Goal: Task Accomplishment & Management: Manage account settings

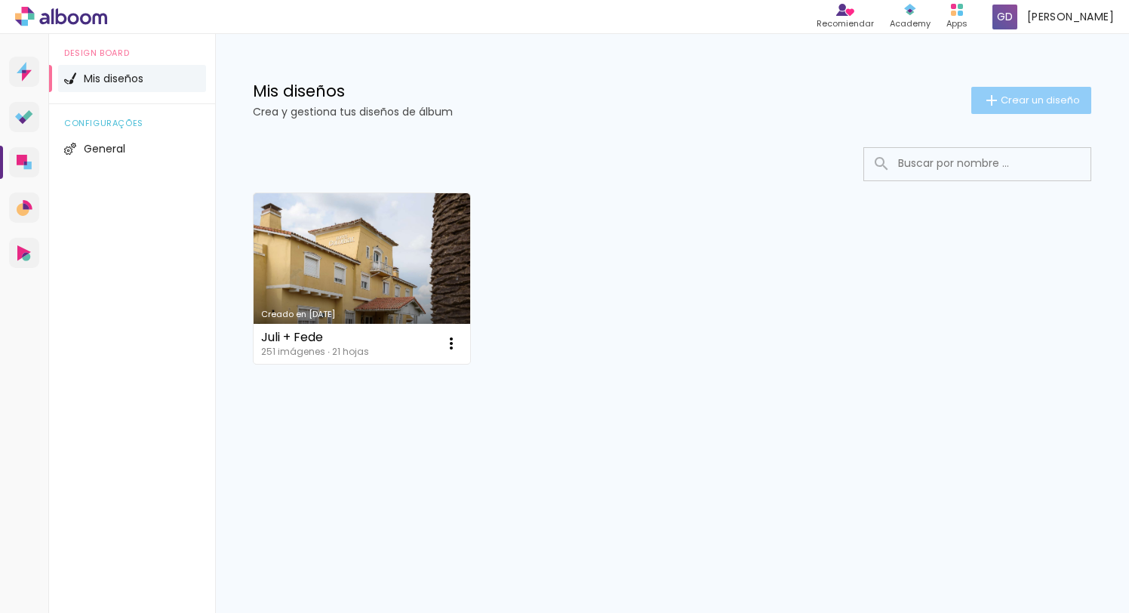
click at [1016, 100] on span "Crear un diseño" at bounding box center [1039, 100] width 79 height 10
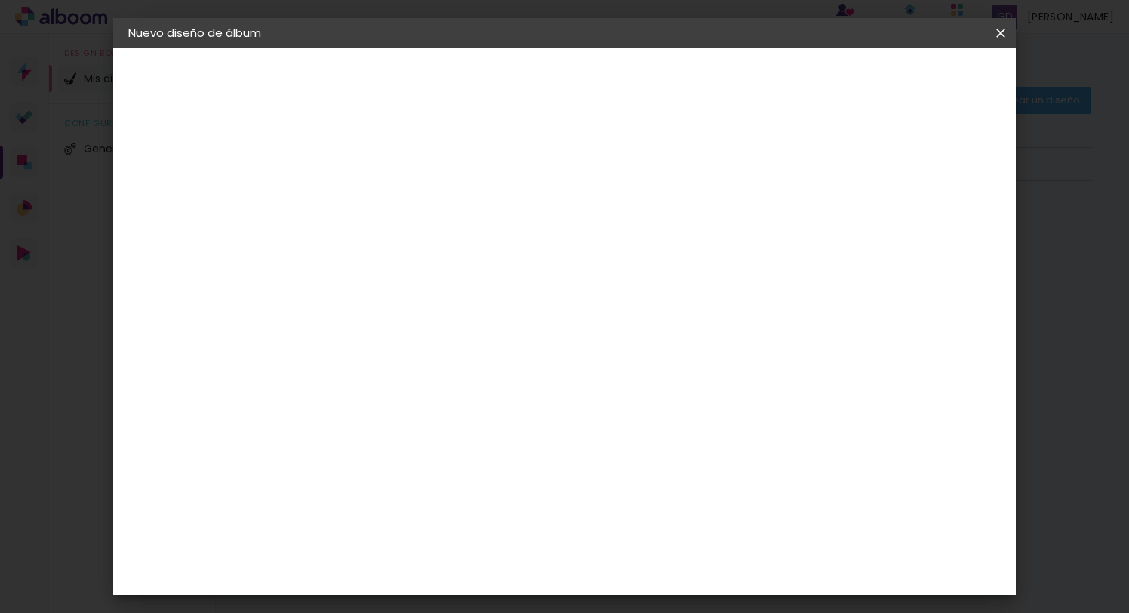
click at [375, 204] on input at bounding box center [375, 202] width 0 height 23
type input "[PERSON_NAME] y [PERSON_NAME]"
type paper-input "[PERSON_NAME] y [PERSON_NAME]"
click at [524, 69] on paper-button "Avanzar" at bounding box center [487, 80] width 72 height 26
click at [0, 0] on slot "Tamaño libre" at bounding box center [0, 0] width 0 height 0
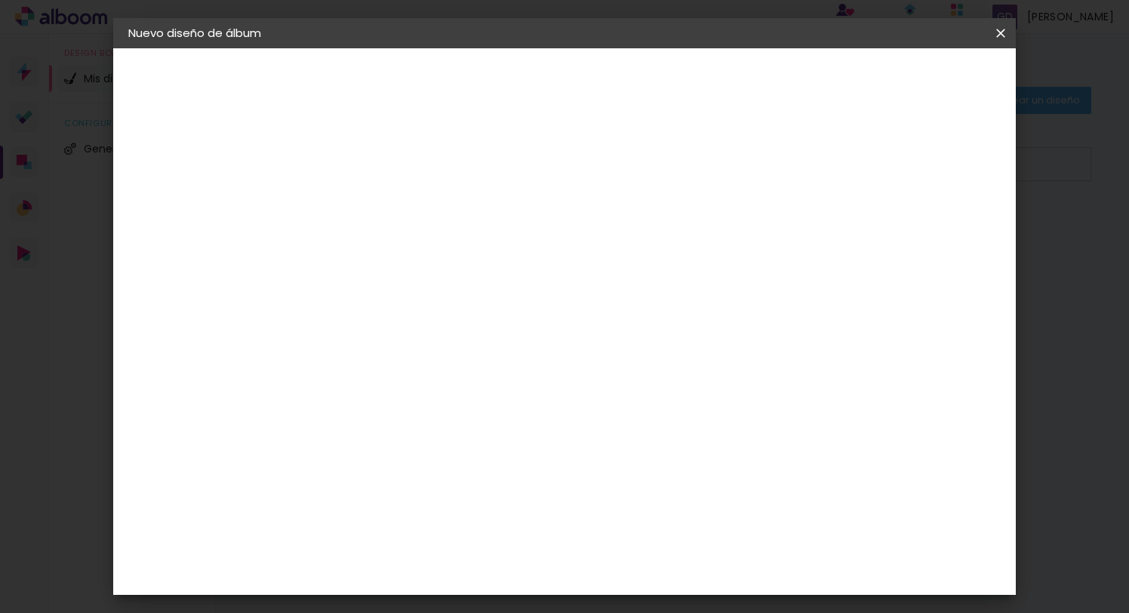
click at [0, 0] on slot "Avanzar" at bounding box center [0, 0] width 0 height 0
click at [205, 180] on div "Tamaño libre" at bounding box center [182, 186] width 45 height 21
click at [624, 306] on div "Sugerir una encuadernadora" at bounding box center [574, 315] width 100 height 24
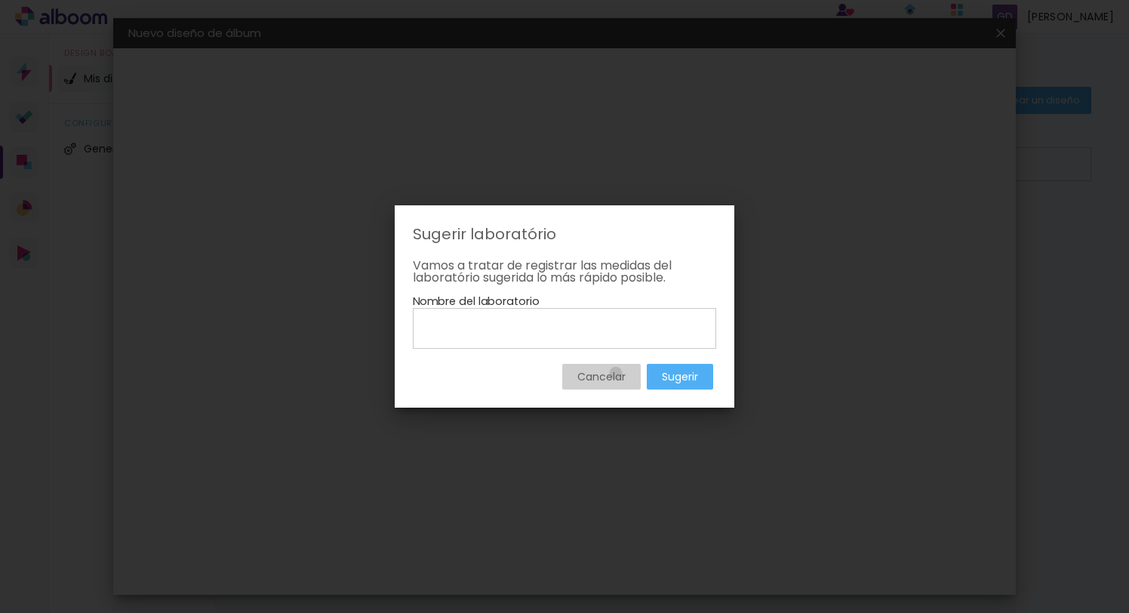
click at [0, 0] on slot "Cancelar" at bounding box center [0, 0] width 0 height 0
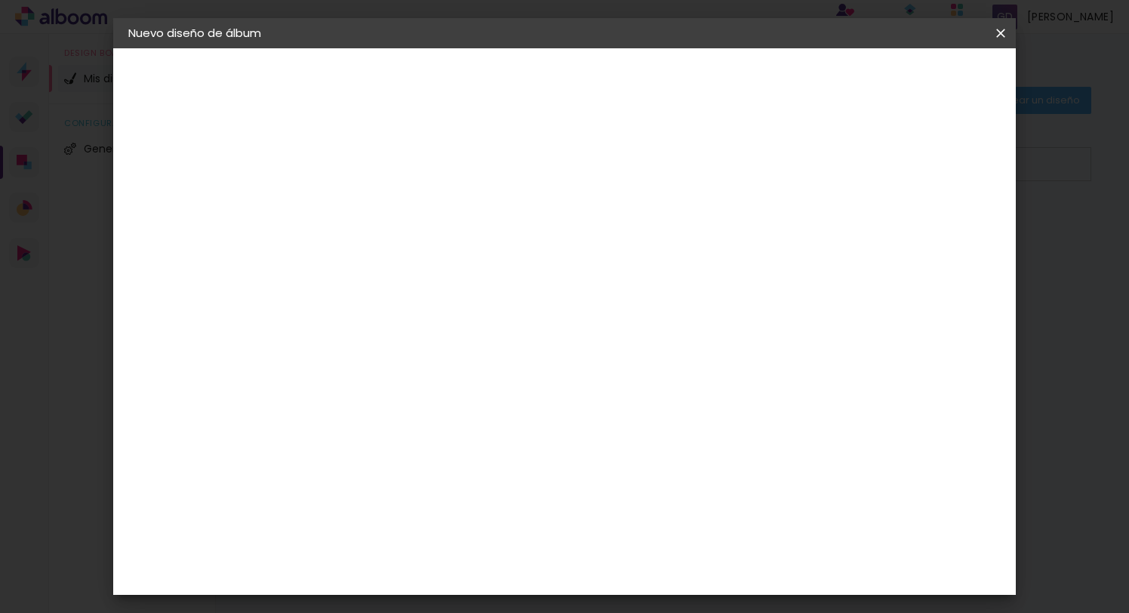
click at [384, 530] on div "La Isla" at bounding box center [374, 542] width 20 height 24
click at [632, 231] on paper-item "Tamaño libre" at bounding box center [560, 229] width 141 height 33
click at [384, 530] on div "La Isla" at bounding box center [374, 542] width 20 height 24
click at [0, 0] on slot "Avanzar" at bounding box center [0, 0] width 0 height 0
click at [452, 254] on iron-icon at bounding box center [443, 263] width 18 height 18
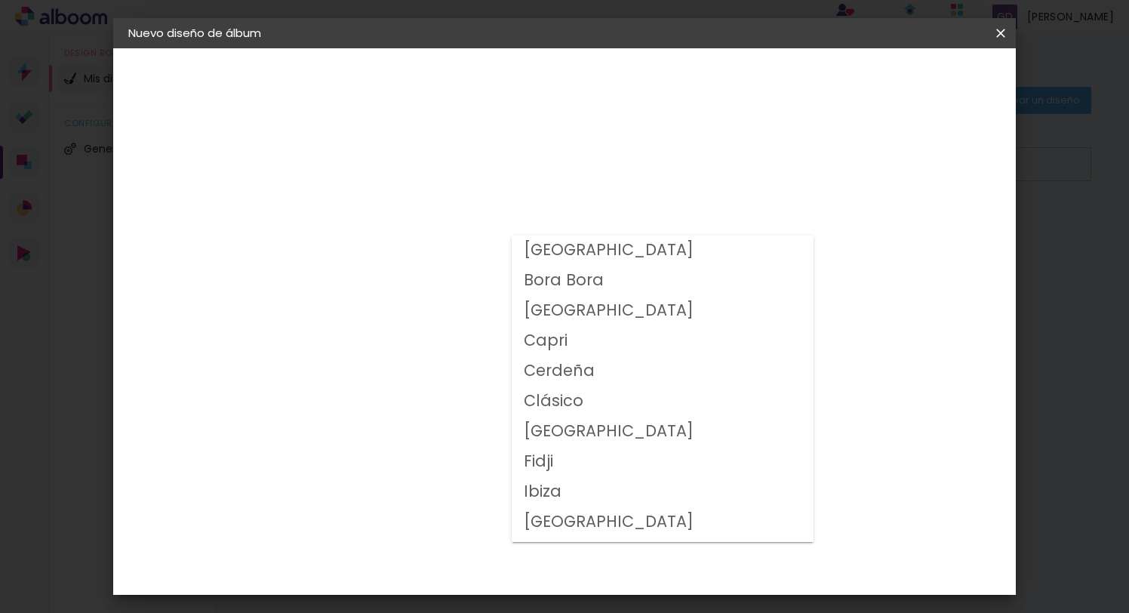
click at [0, 0] on slot "Clásico" at bounding box center [0, 0] width 0 height 0
type input "Clásico"
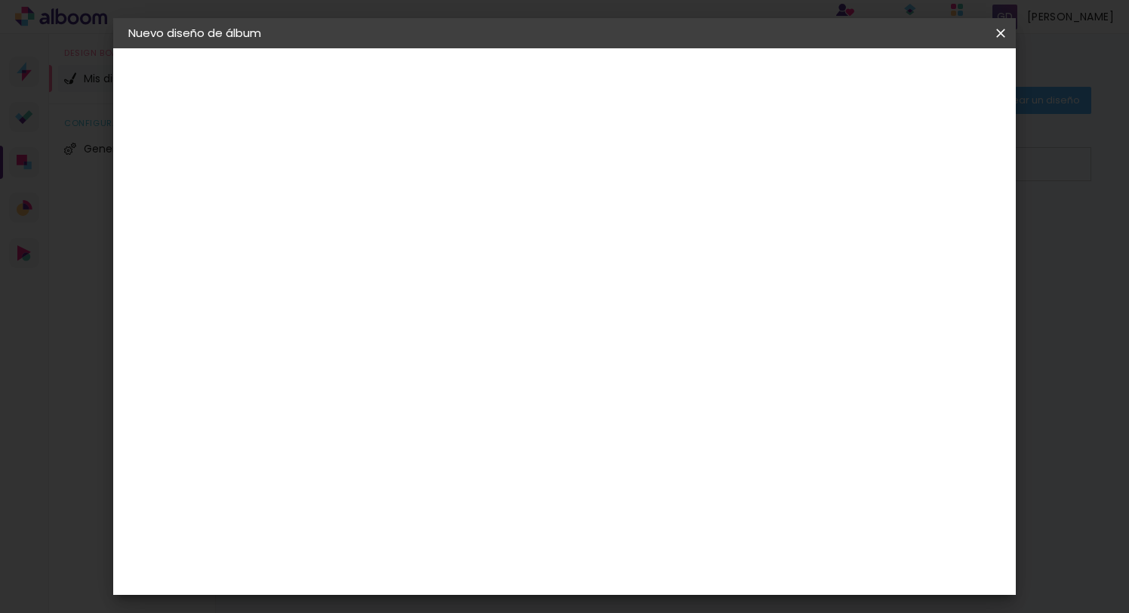
click at [477, 389] on span "20 × 60" at bounding box center [442, 409] width 70 height 40
click at [0, 0] on slot "Avanzar" at bounding box center [0, 0] width 0 height 0
click at [917, 83] on span "Empezar diseño" at bounding box center [876, 80] width 84 height 11
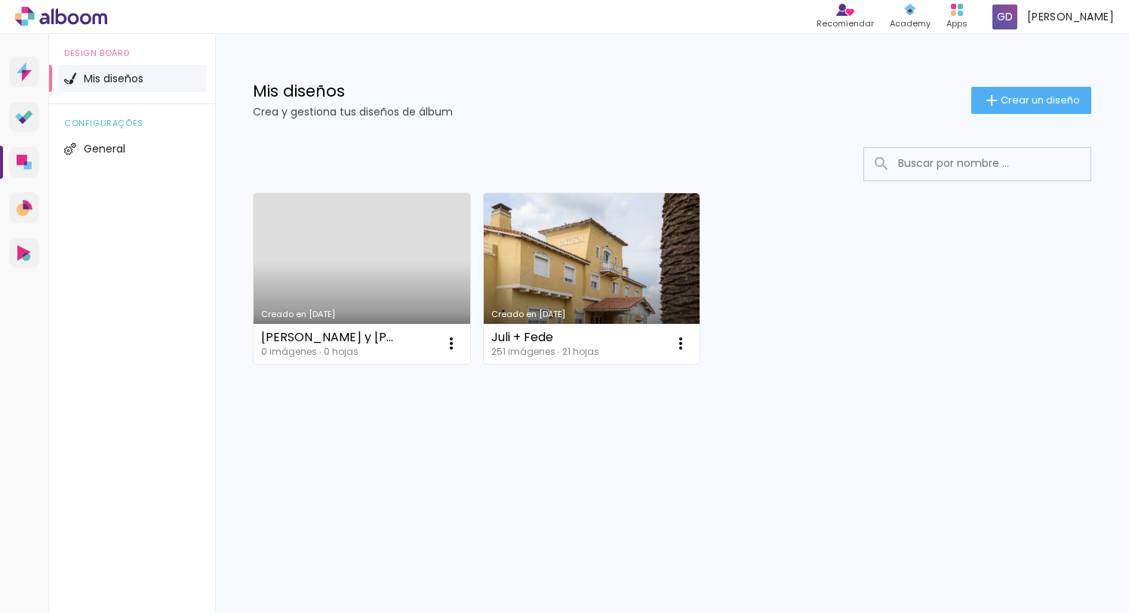
click at [360, 260] on link "Creado en 15/10/25" at bounding box center [362, 278] width 217 height 171
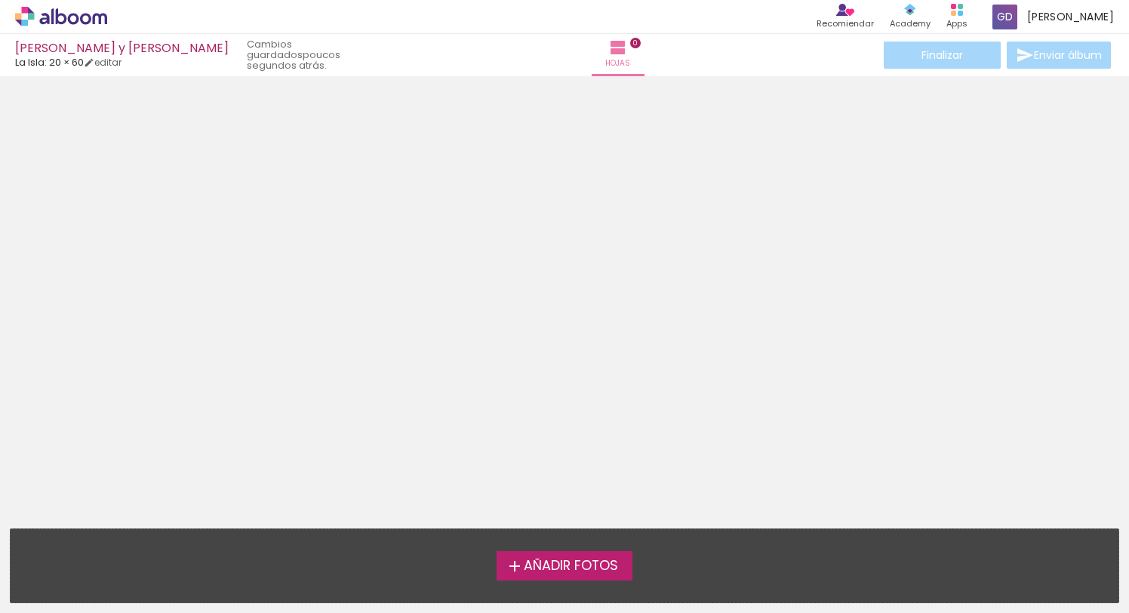
click at [54, 49] on div "[PERSON_NAME] y [PERSON_NAME]" at bounding box center [122, 49] width 214 height 14
click at [118, 64] on link "editar" at bounding box center [103, 62] width 38 height 13
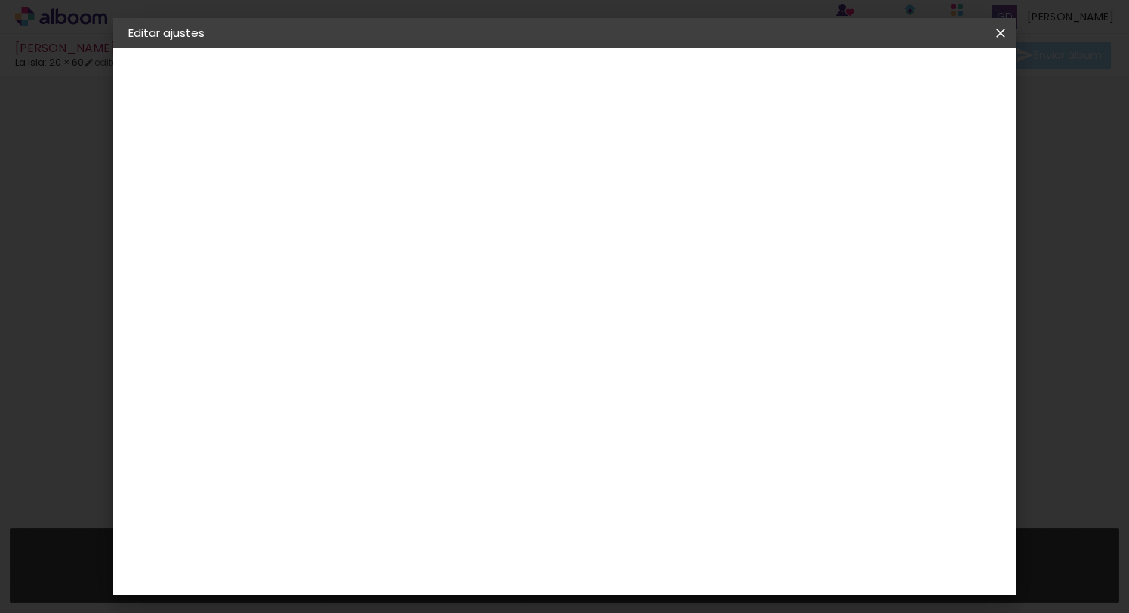
click at [209, 212] on paper-button "20 × 60 20.3 × 61 cm" at bounding box center [210, 220] width 165 height 30
click at [457, 244] on div "Elige el tamaño" at bounding box center [414, 269] width 88 height 51
click at [457, 246] on div "Elige el tamaño" at bounding box center [414, 269] width 88 height 51
click at [457, 244] on div "Elige el tamaño" at bounding box center [414, 269] width 88 height 51
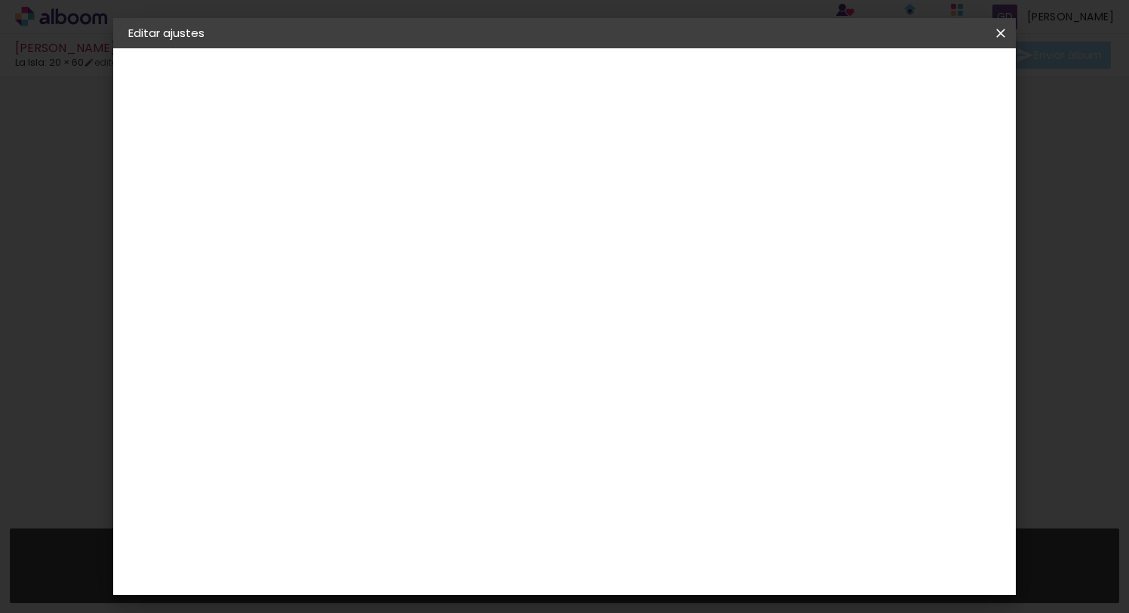
click at [214, 217] on iron-pages "Modelo Elegir modelo ... Tamaño libre" at bounding box center [210, 220] width 165 height 30
click at [196, 153] on div "2. Especificaciones" at bounding box center [210, 155] width 165 height 18
click at [0, 0] on slot "[PERSON_NAME] y [PERSON_NAME]" at bounding box center [0, 0] width 0 height 0
click at [375, 204] on input "[PERSON_NAME] y [PERSON_NAME]" at bounding box center [375, 202] width 0 height 23
click at [0, 0] on slot "Avanzar" at bounding box center [0, 0] width 0 height 0
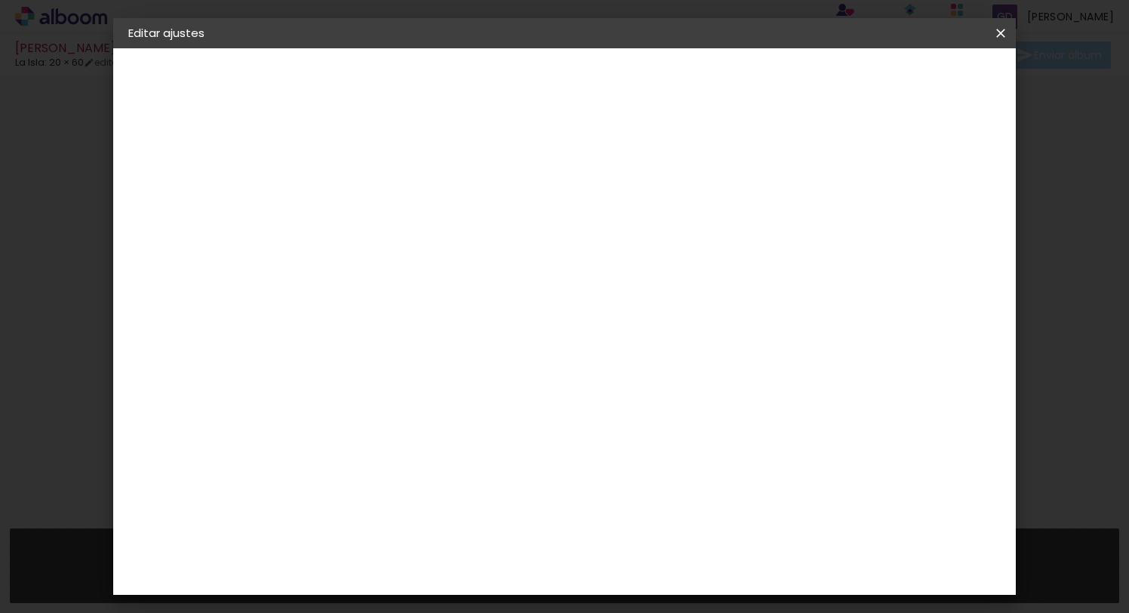
click at [384, 530] on div "La Isla" at bounding box center [374, 542] width 20 height 24
click at [632, 88] on paper-button "Avanzar" at bounding box center [595, 80] width 72 height 26
click at [452, 254] on iron-icon at bounding box center [443, 263] width 18 height 18
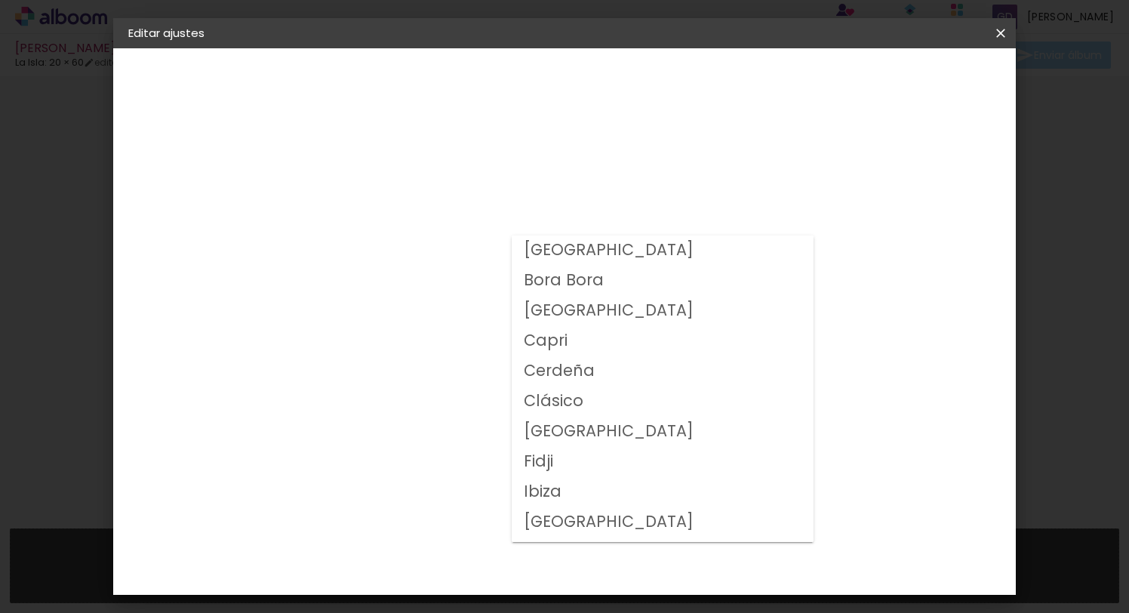
click at [0, 0] on slot "Clásico" at bounding box center [0, 0] width 0 height 0
type input "Clásico"
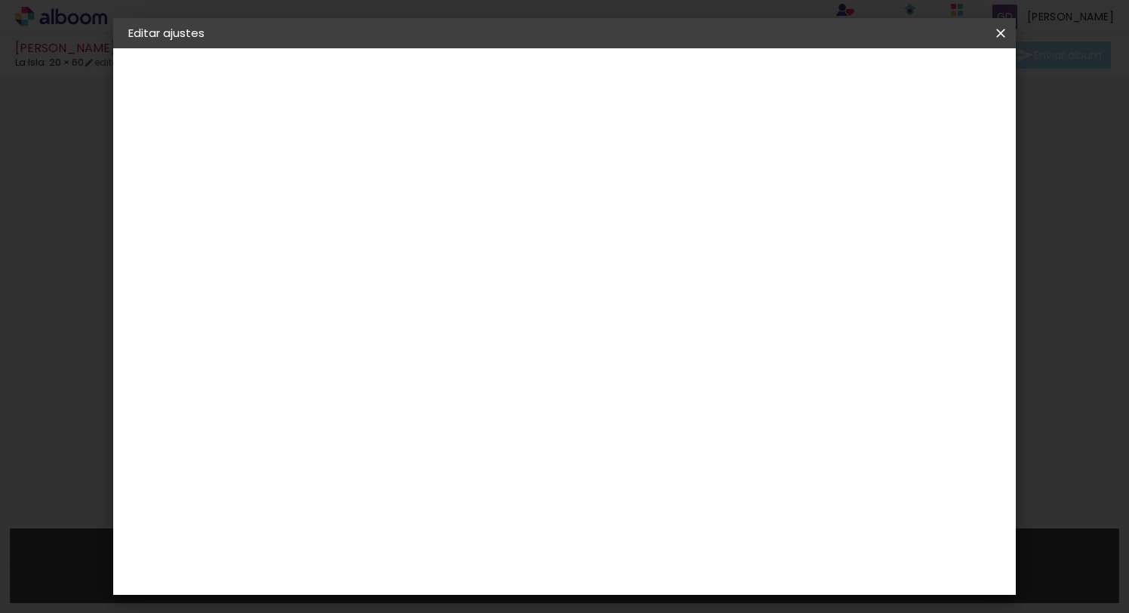
click at [477, 576] on span "20 × 40" at bounding box center [442, 600] width 70 height 49
click at [607, 70] on paper-button "Avanzar" at bounding box center [571, 80] width 72 height 26
click at [917, 81] on span "Guardar configuración" at bounding box center [858, 80] width 120 height 11
